Goal: Information Seeking & Learning: Learn about a topic

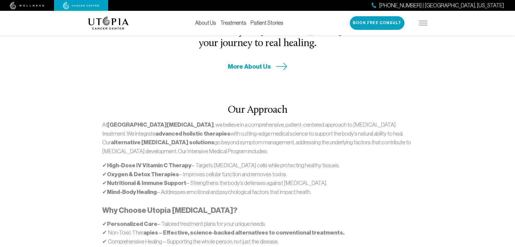
scroll to position [189, 0]
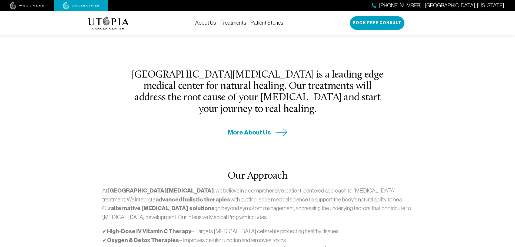
click at [238, 19] on div "About Us Treatments Patient Stories [PHONE_NUMBER] | [GEOGRAPHIC_DATA], [US_STA…" at bounding box center [258, 23] width 340 height 24
click at [265, 20] on link "Patient Stories" at bounding box center [267, 23] width 33 height 6
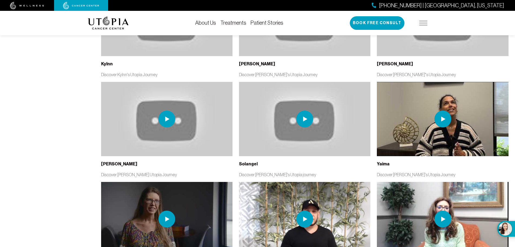
scroll to position [1326, 0]
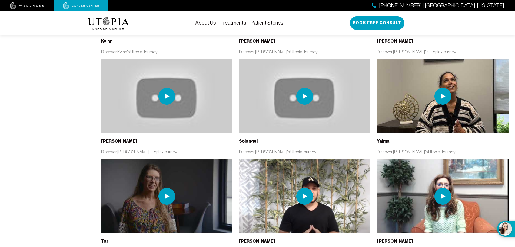
click at [233, 21] on link "Treatments" at bounding box center [234, 23] width 26 height 6
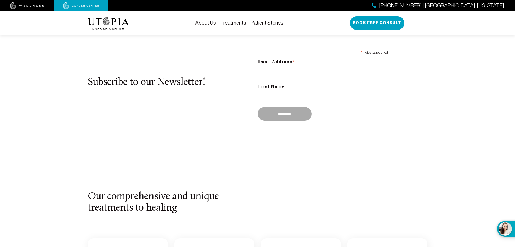
scroll to position [524, 0]
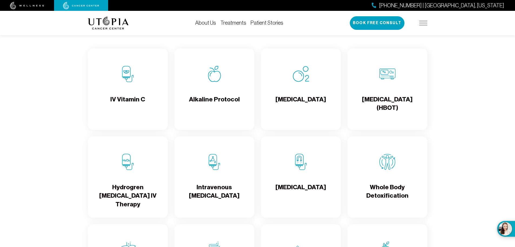
click at [307, 91] on div "[MEDICAL_DATA]" at bounding box center [301, 88] width 80 height 81
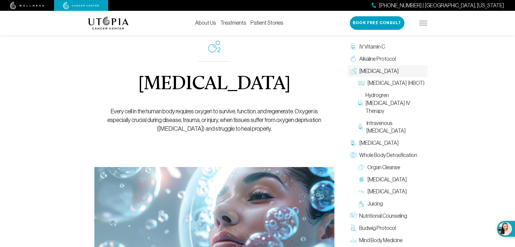
scroll to position [135, 0]
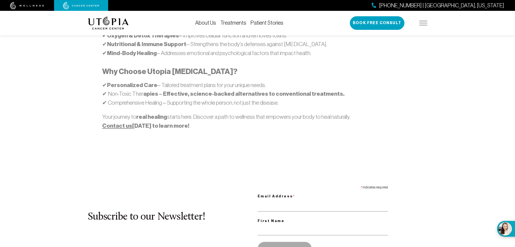
scroll to position [300, 0]
